Goal: Task Accomplishment & Management: Use online tool/utility

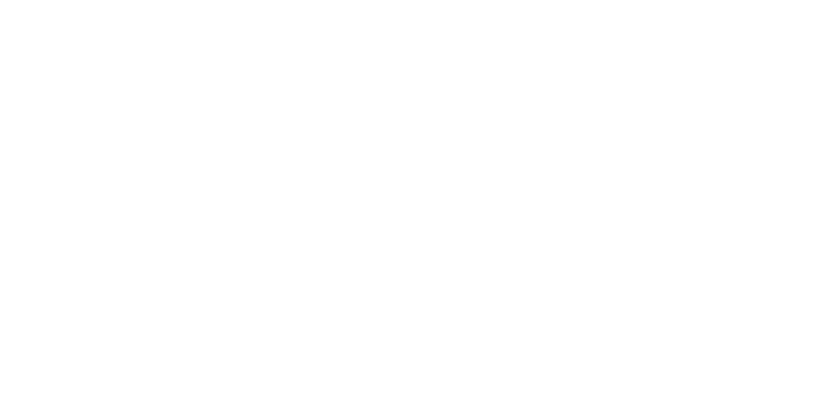
select select "Song"
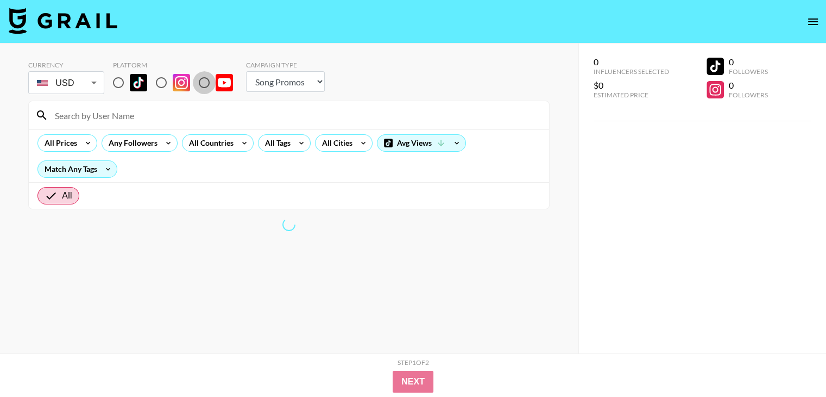
click at [206, 80] on input "radio" at bounding box center [204, 82] width 23 height 23
radio input "true"
click at [121, 81] on input "radio" at bounding box center [118, 82] width 23 height 23
radio input "true"
click at [127, 118] on input at bounding box center [295, 114] width 494 height 17
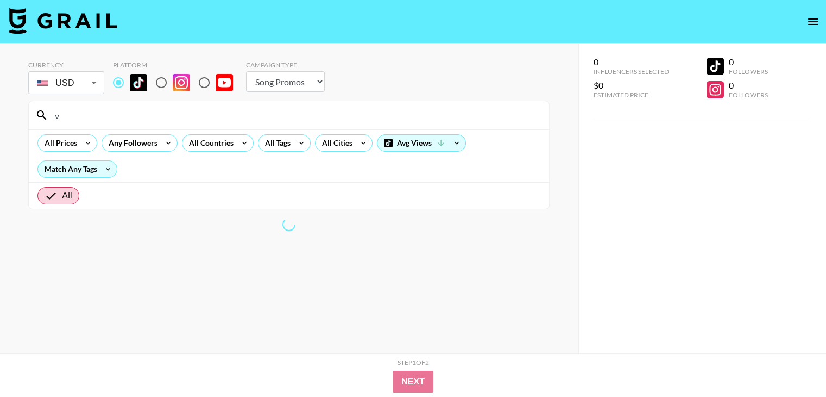
click at [127, 119] on input "v" at bounding box center [295, 114] width 494 height 17
click at [137, 115] on input "br" at bounding box center [295, 114] width 494 height 17
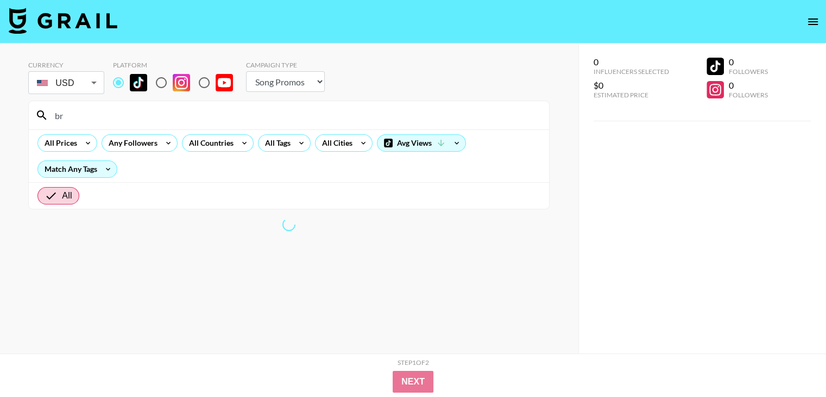
type input "br"
click at [737, 252] on div "0 Influencers Selected $0 Estimated Price 0 Followers 0 Followers" at bounding box center [703, 219] width 248 height 353
click at [160, 116] on input "br" at bounding box center [295, 114] width 494 height 17
click at [135, 121] on input "br" at bounding box center [295, 114] width 494 height 17
click at [141, 110] on input "br" at bounding box center [295, 114] width 494 height 17
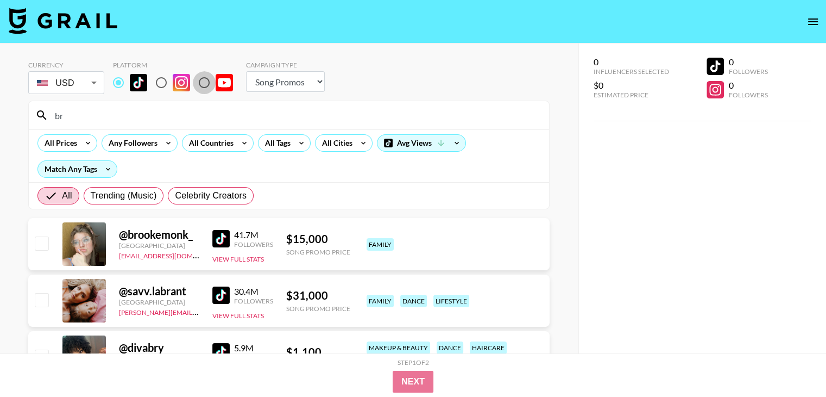
click at [208, 83] on input "radio" at bounding box center [204, 82] width 23 height 23
radio input "true"
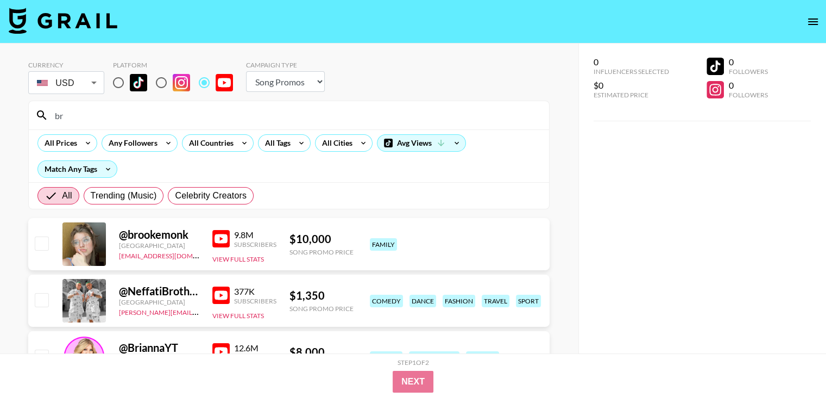
click at [74, 116] on input "br" at bounding box center [295, 114] width 494 height 17
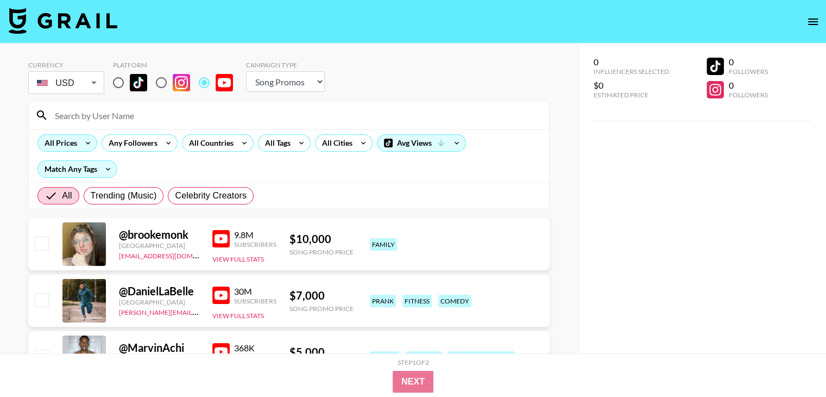
click at [78, 136] on div "All Prices" at bounding box center [67, 142] width 60 height 17
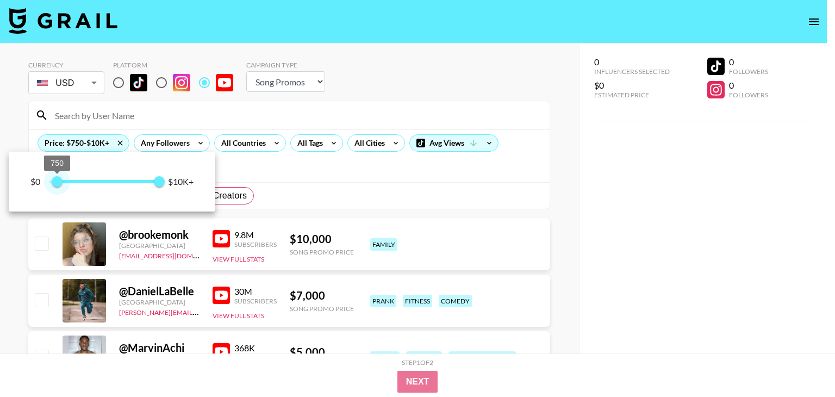
type input "1000"
drag, startPoint x: 52, startPoint y: 183, endPoint x: 60, endPoint y: 184, distance: 8.3
click at [60, 184] on span "1,000" at bounding box center [59, 181] width 11 height 11
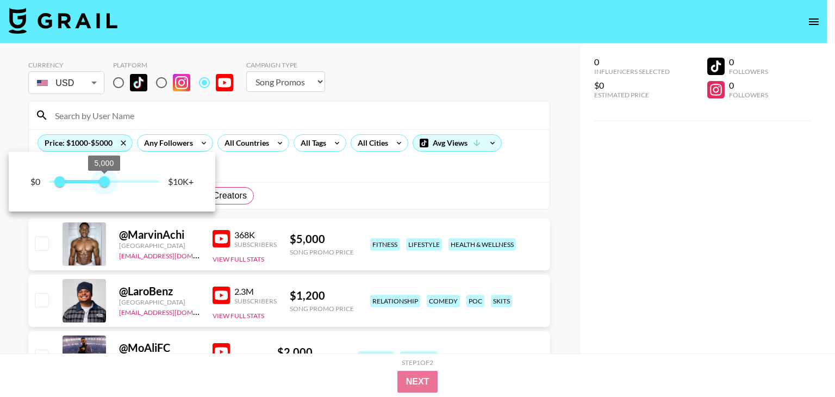
type input "4500"
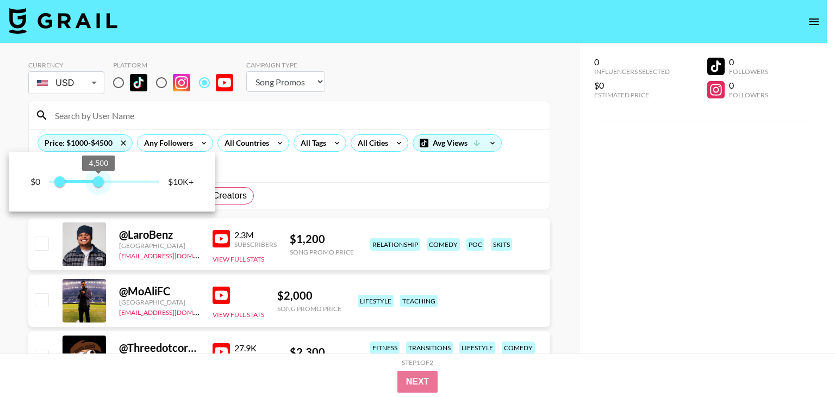
drag, startPoint x: 157, startPoint y: 184, endPoint x: 99, endPoint y: 181, distance: 58.2
click at [99, 181] on span "4,500" at bounding box center [98, 181] width 11 height 11
click at [0, 247] on div at bounding box center [417, 198] width 835 height 397
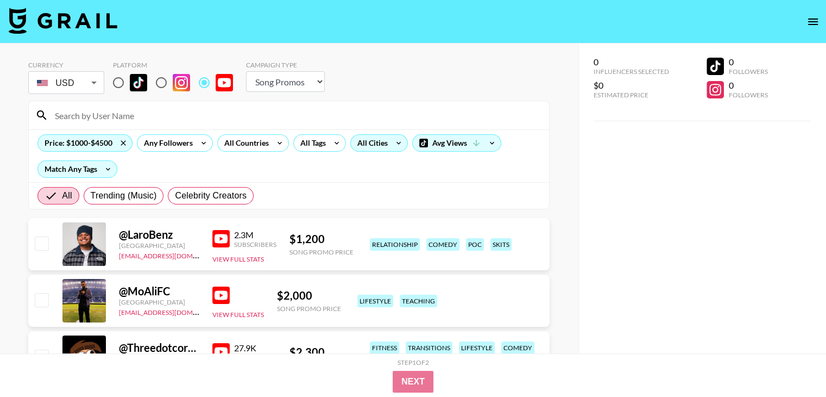
click at [380, 146] on div "All Cities" at bounding box center [370, 143] width 39 height 16
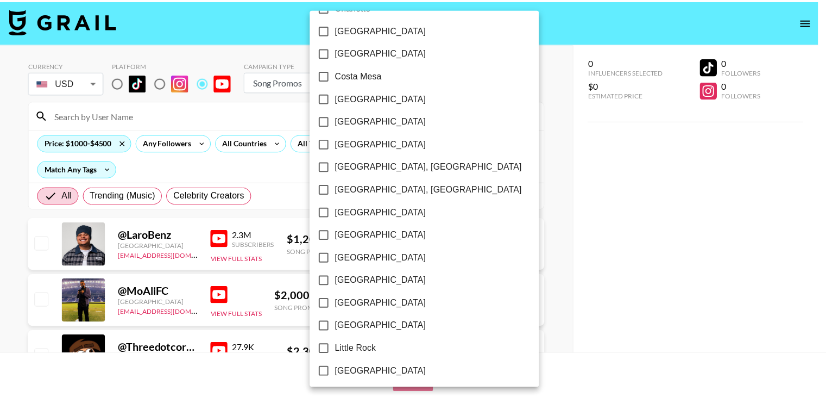
scroll to position [453, 0]
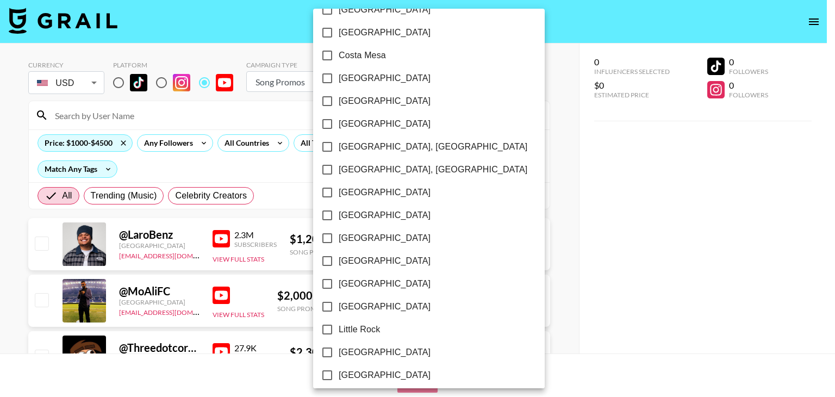
click at [262, 144] on div at bounding box center [417, 198] width 835 height 397
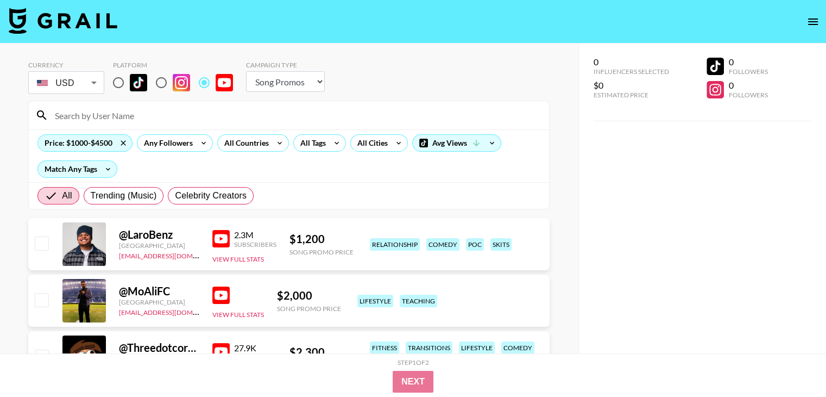
click at [262, 144] on div "[GEOGRAPHIC_DATA] [GEOGRAPHIC_DATA] [GEOGRAPHIC_DATA] [GEOGRAPHIC_DATA] [GEOGRA…" at bounding box center [413, 198] width 826 height 397
click at [263, 145] on div "All Countries" at bounding box center [244, 143] width 53 height 16
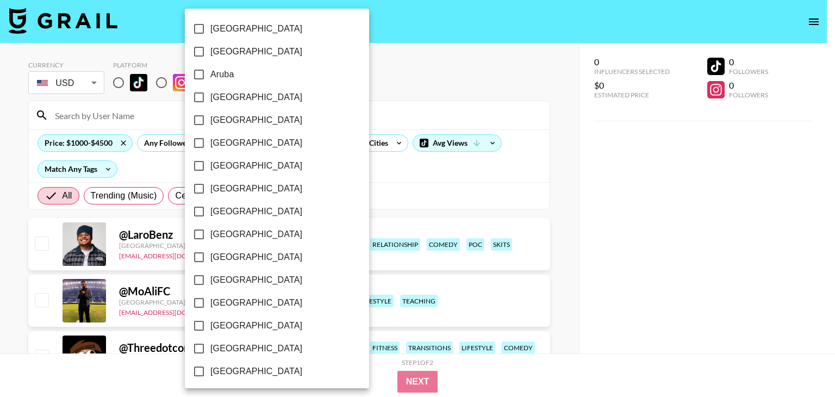
click at [0, 255] on div at bounding box center [417, 198] width 835 height 397
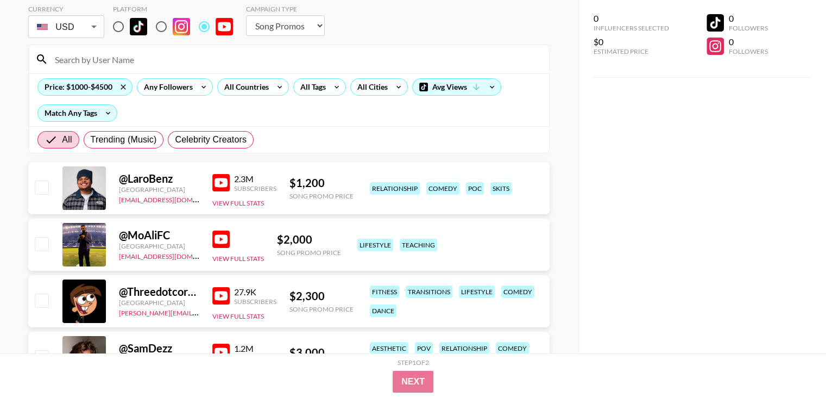
scroll to position [0, 0]
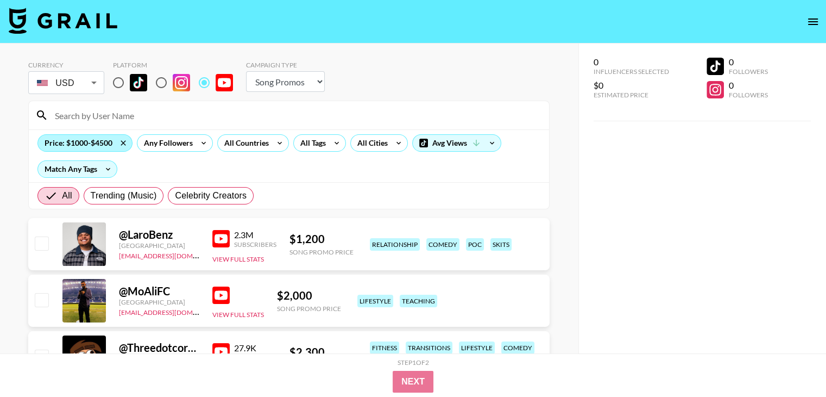
click at [91, 144] on div "Price: $1000-$4500" at bounding box center [85, 143] width 94 height 16
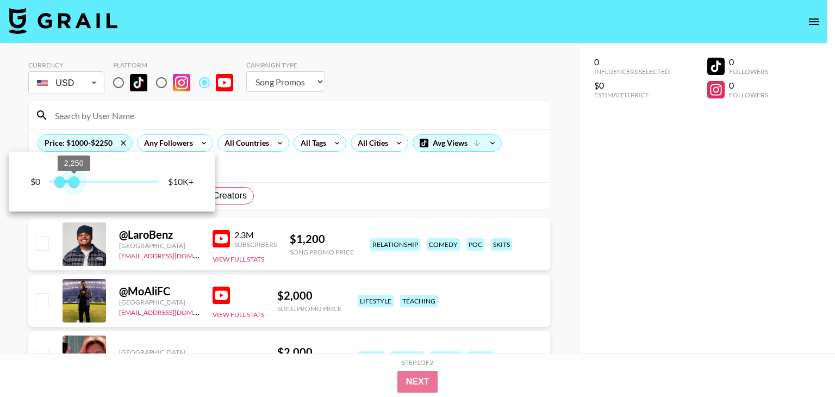
type input "2000"
drag, startPoint x: 92, startPoint y: 181, endPoint x: 72, endPoint y: 182, distance: 20.7
click at [72, 182] on span "2,000" at bounding box center [71, 181] width 11 height 11
click at [0, 265] on div at bounding box center [417, 198] width 835 height 397
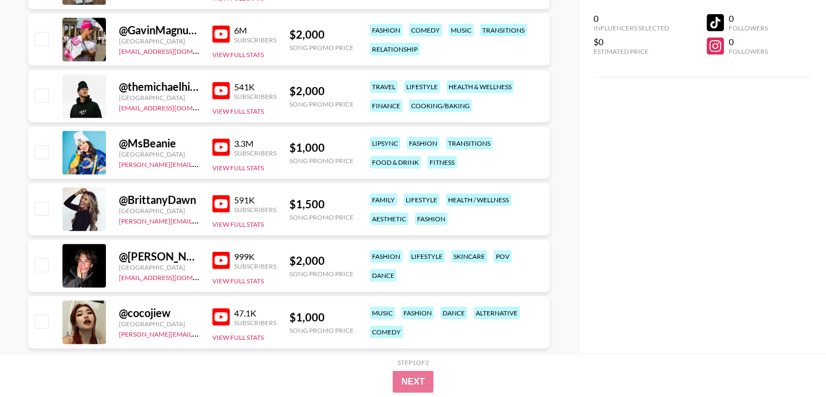
scroll to position [6838, 0]
